Goal: Use online tool/utility: Utilize a website feature to perform a specific function

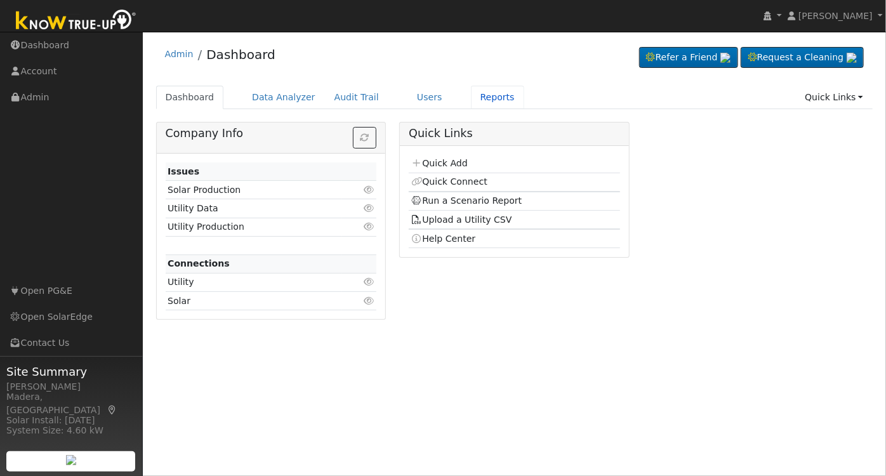
click at [473, 95] on link "Reports" at bounding box center [497, 97] width 53 height 23
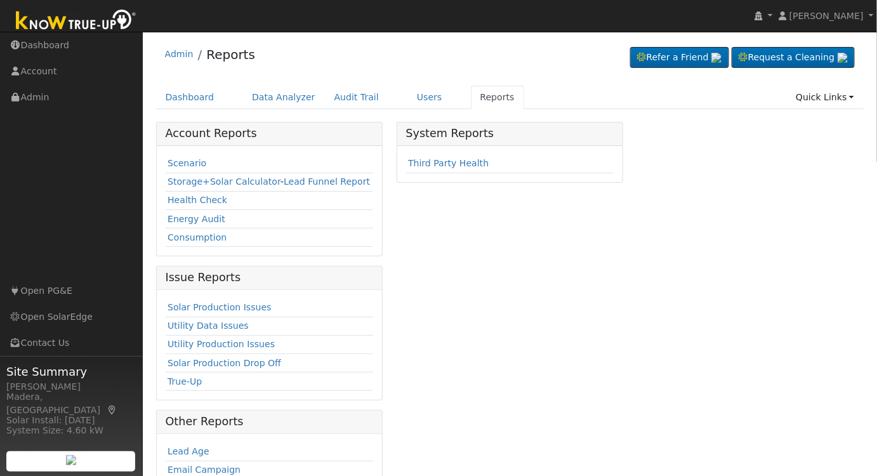
click at [177, 160] on link "Scenario" at bounding box center [187, 163] width 39 height 10
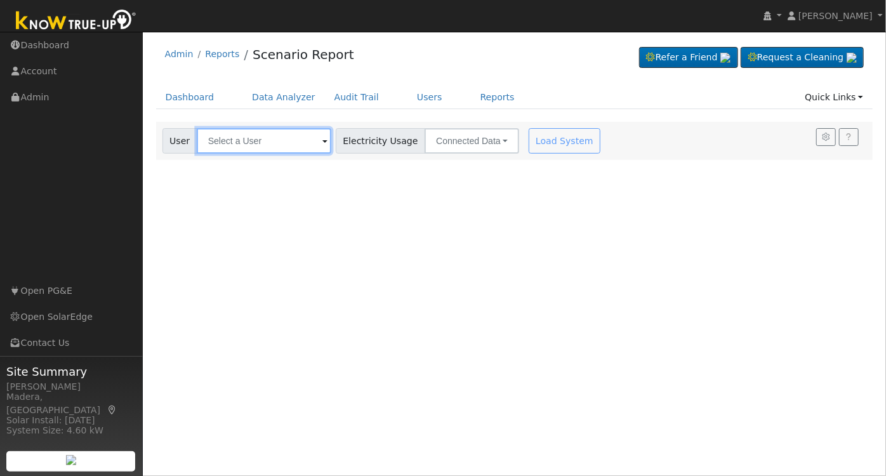
click at [274, 143] on input "text" at bounding box center [264, 140] width 135 height 25
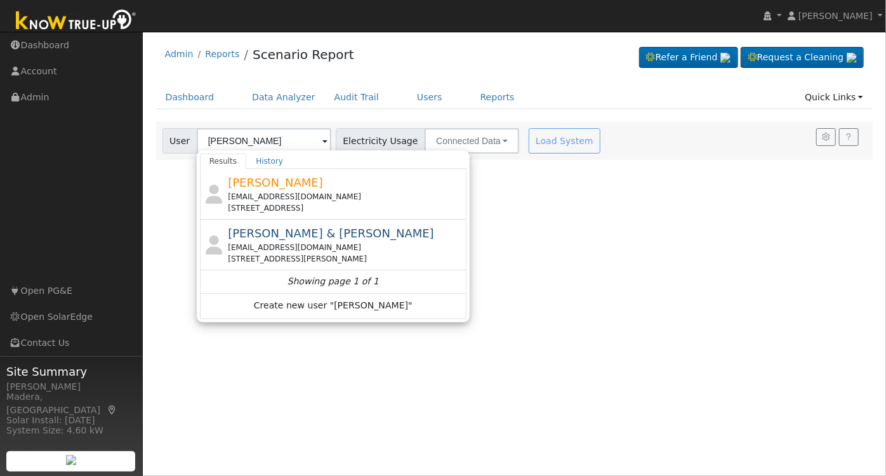
click at [325, 188] on div "[PERSON_NAME] [EMAIL_ADDRESS][DOMAIN_NAME] [STREET_ADDRESS]" at bounding box center [345, 194] width 235 height 40
type input "[PERSON_NAME]"
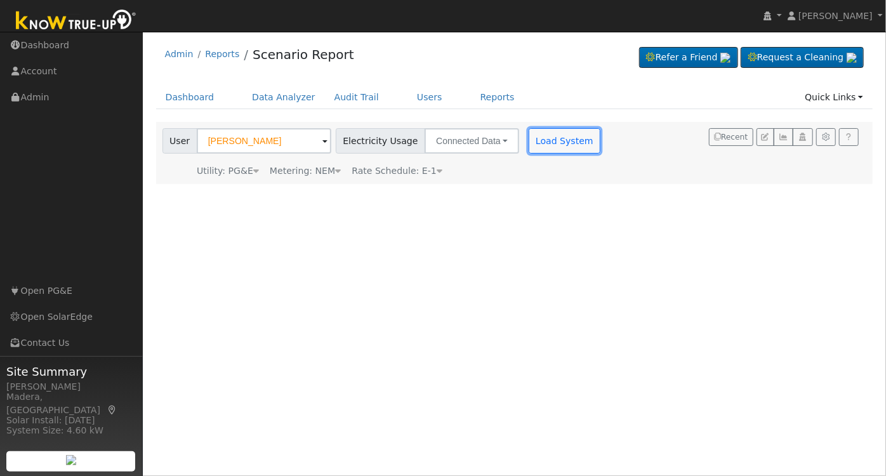
click at [549, 143] on button "Load System" at bounding box center [565, 140] width 72 height 25
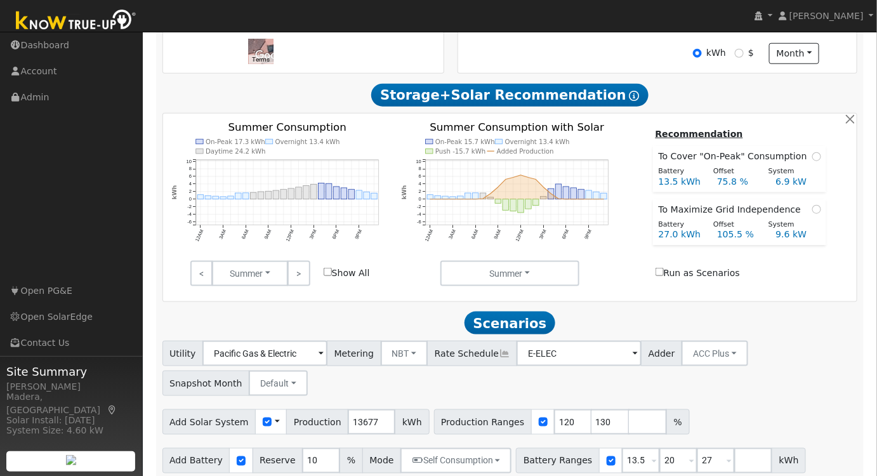
scroll to position [389, 0]
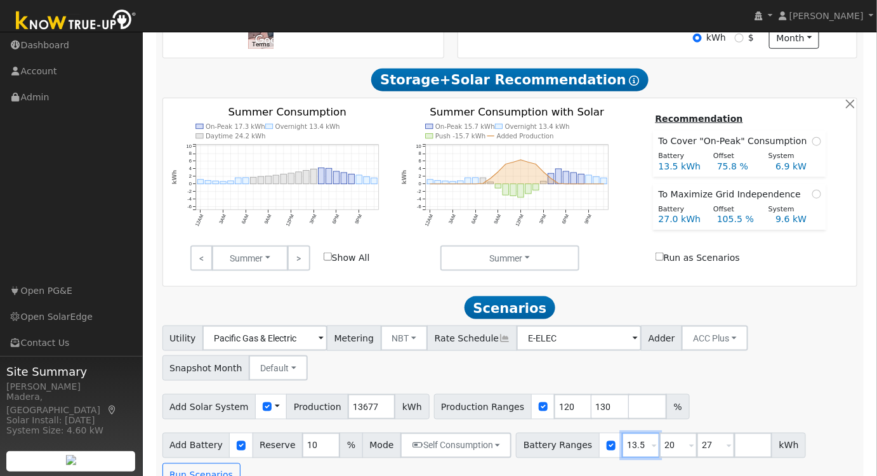
drag, startPoint x: 624, startPoint y: 452, endPoint x: 470, endPoint y: 449, distance: 154.3
click at [470, 449] on div "Add Battery Reserve 10 % Mode Self Consumption Self Consumption Peak Savings AC…" at bounding box center [510, 458] width 700 height 60
type input "20"
type input "27"
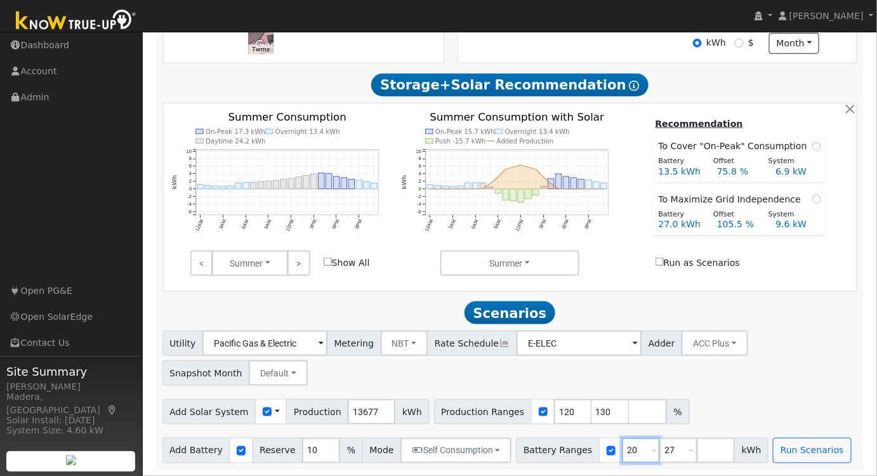
type input "20"
click at [554, 408] on input "121" at bounding box center [573, 411] width 38 height 25
type input "122"
click at [555, 408] on input "122" at bounding box center [573, 411] width 38 height 25
drag, startPoint x: 584, startPoint y: 412, endPoint x: 529, endPoint y: 415, distance: 54.7
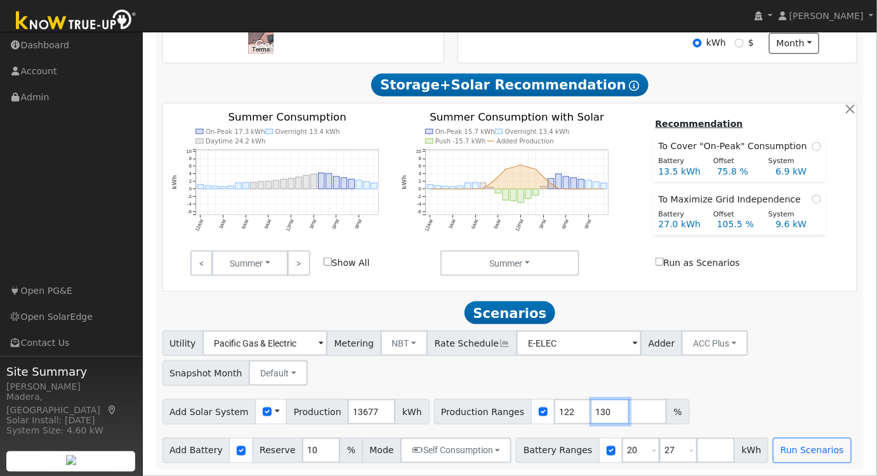
click at [530, 415] on div "Production Ranges 122 130 %" at bounding box center [562, 411] width 256 height 25
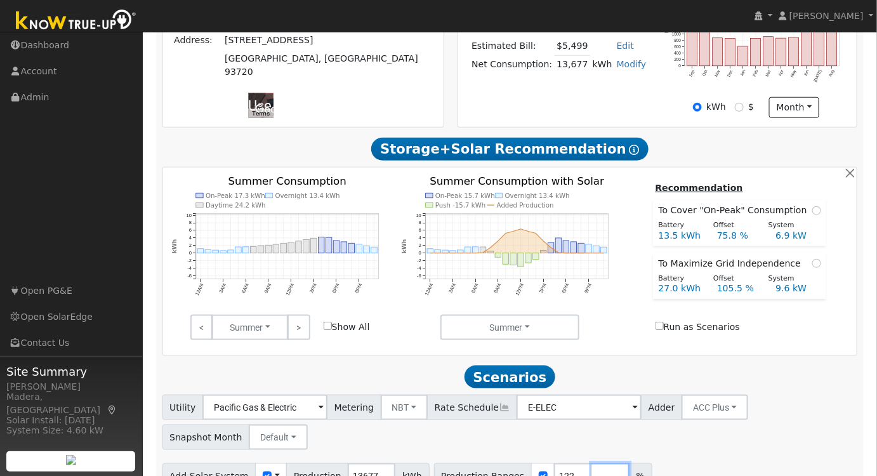
scroll to position [346, 0]
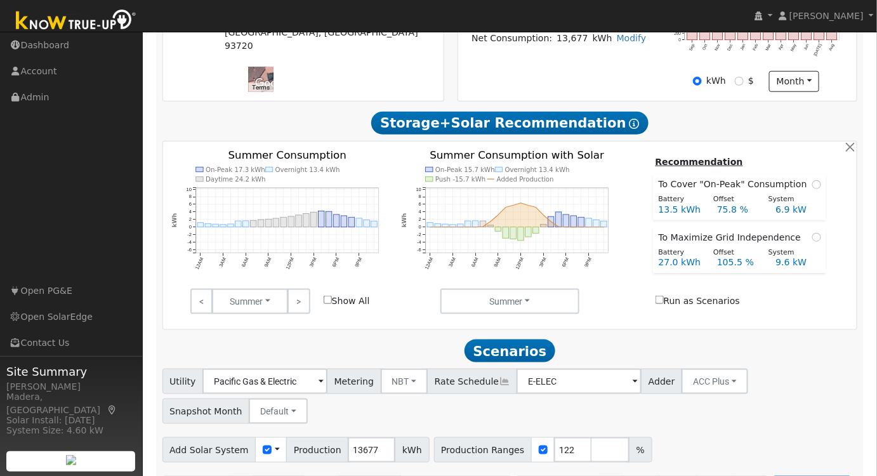
click at [308, 310] on link ">" at bounding box center [298, 301] width 22 height 25
click at [194, 312] on link "<" at bounding box center [201, 301] width 22 height 25
click at [302, 301] on link ">" at bounding box center [298, 301] width 22 height 25
click at [300, 307] on link ">" at bounding box center [298, 301] width 22 height 25
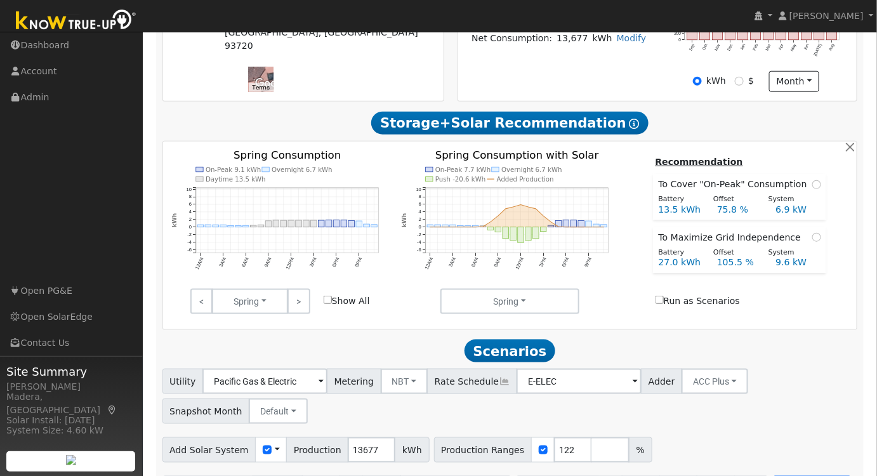
click at [299, 314] on link ">" at bounding box center [298, 301] width 22 height 25
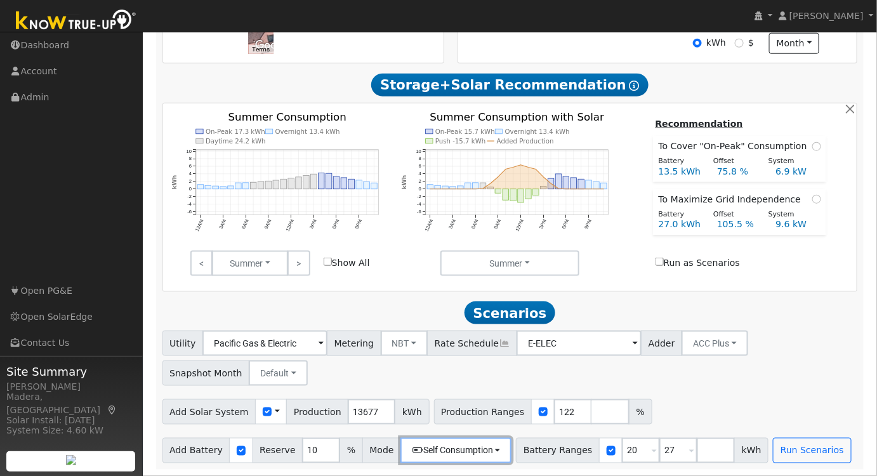
click at [467, 447] on button "Self Consumption" at bounding box center [455, 450] width 111 height 25
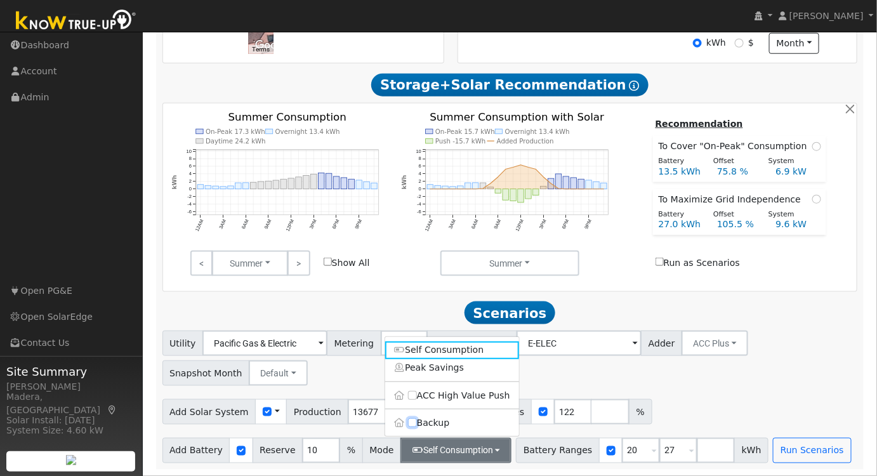
click at [411, 421] on input "Backup" at bounding box center [412, 423] width 9 height 9
checkbox input "true"
type input "20"
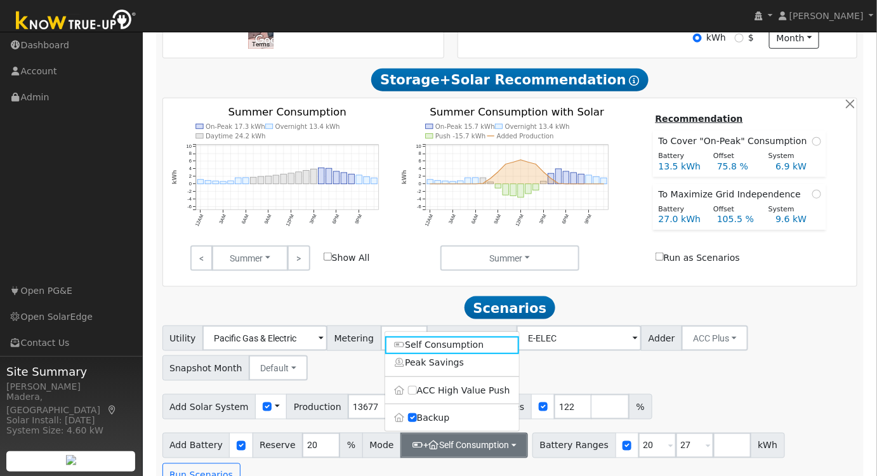
click at [715, 381] on div "Utility Pacific Gas & Electric Metering NBT NEM NBT Rate Schedule E-ELEC Adder …" at bounding box center [510, 351] width 700 height 60
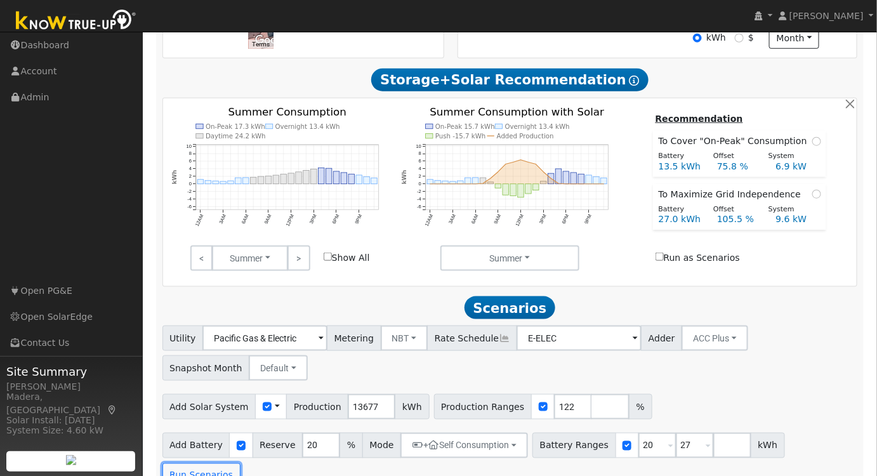
click at [241, 463] on button "Run Scenarios" at bounding box center [201, 475] width 78 height 25
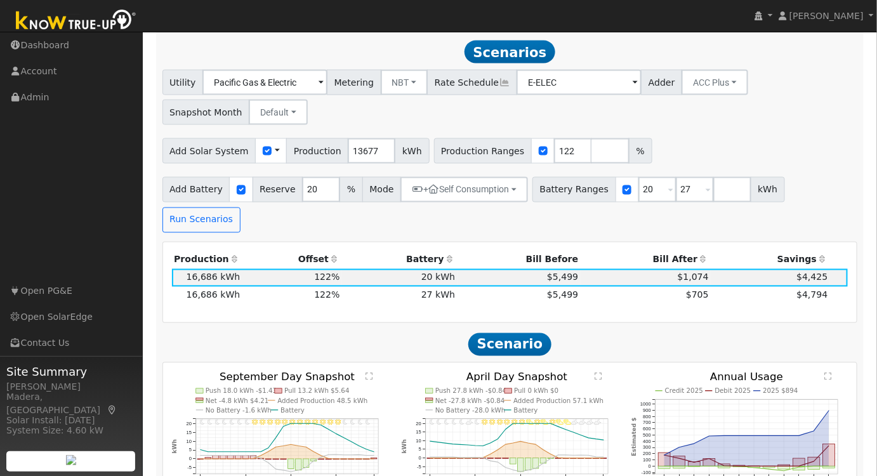
scroll to position [651, 0]
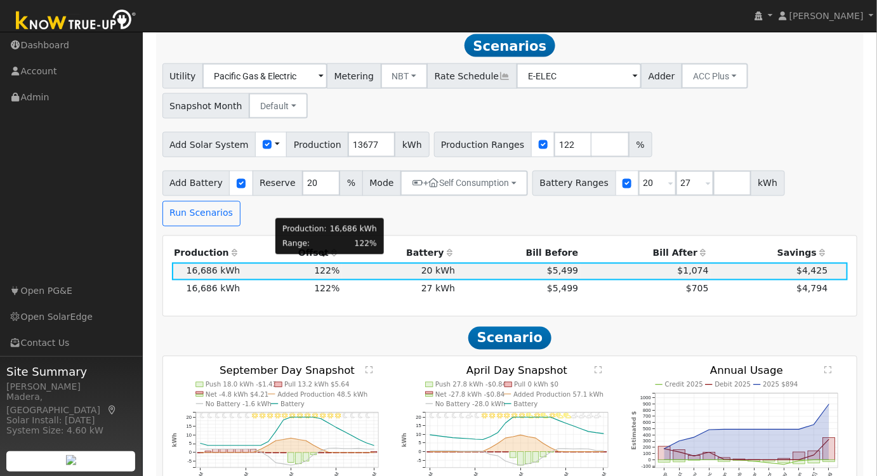
click at [331, 284] on span "122%" at bounding box center [326, 289] width 25 height 10
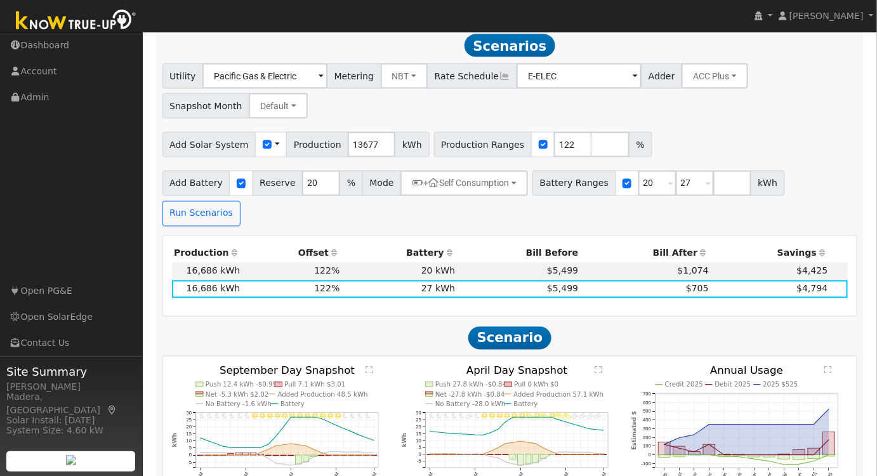
click at [831, 366] on text "" at bounding box center [829, 370] width 7 height 8
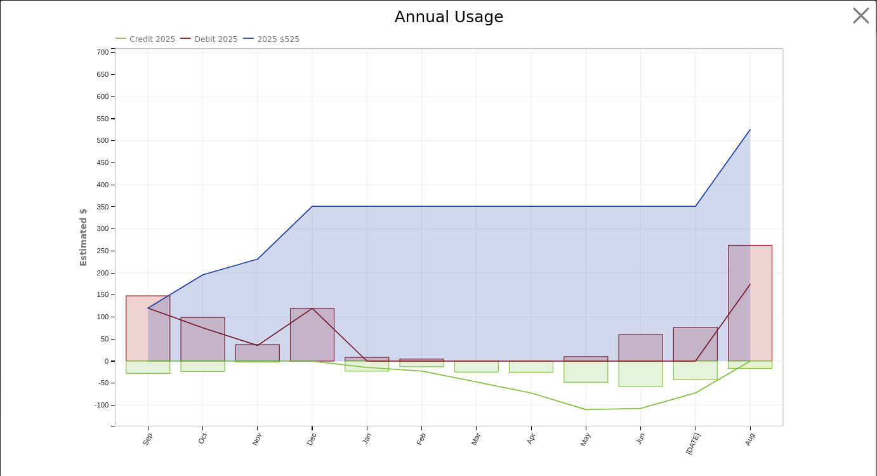
scroll to position [652, 0]
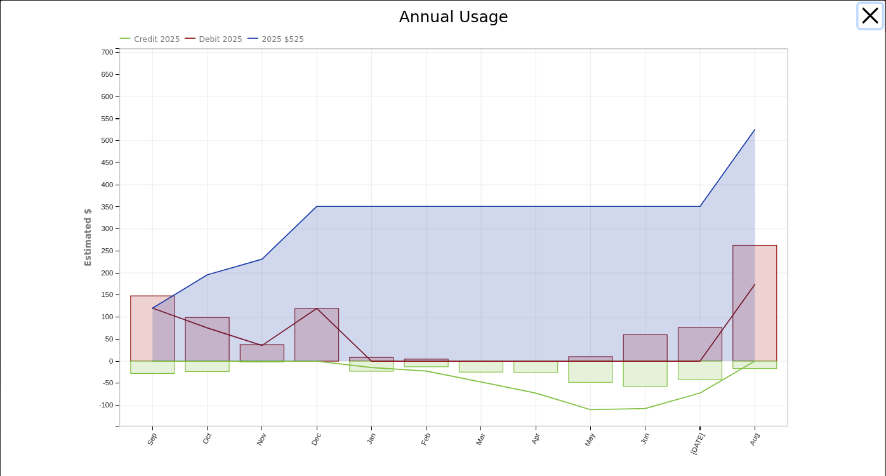
click at [859, 20] on button "button" at bounding box center [871, 16] width 24 height 24
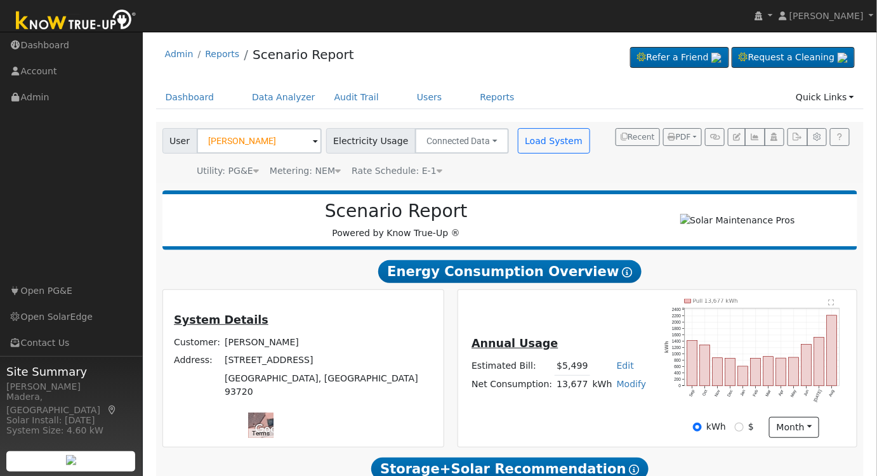
scroll to position [0, 0]
